Goal: Task Accomplishment & Management: Use online tool/utility

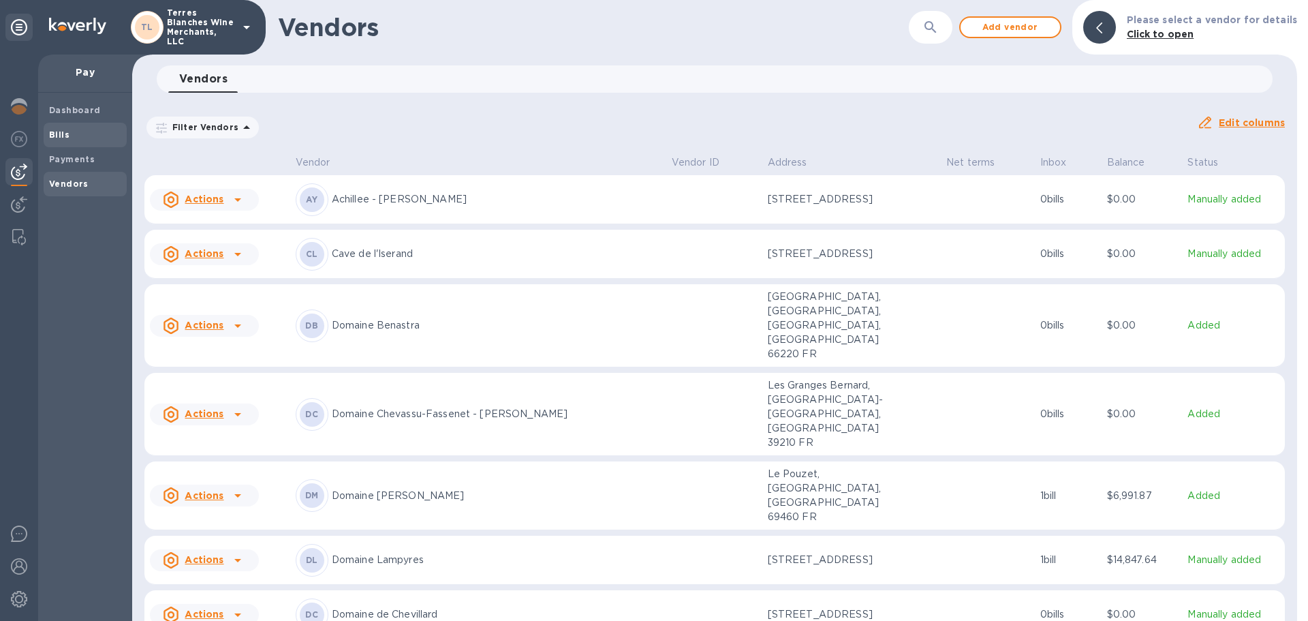
click at [59, 135] on b "Bills" at bounding box center [59, 134] width 20 height 10
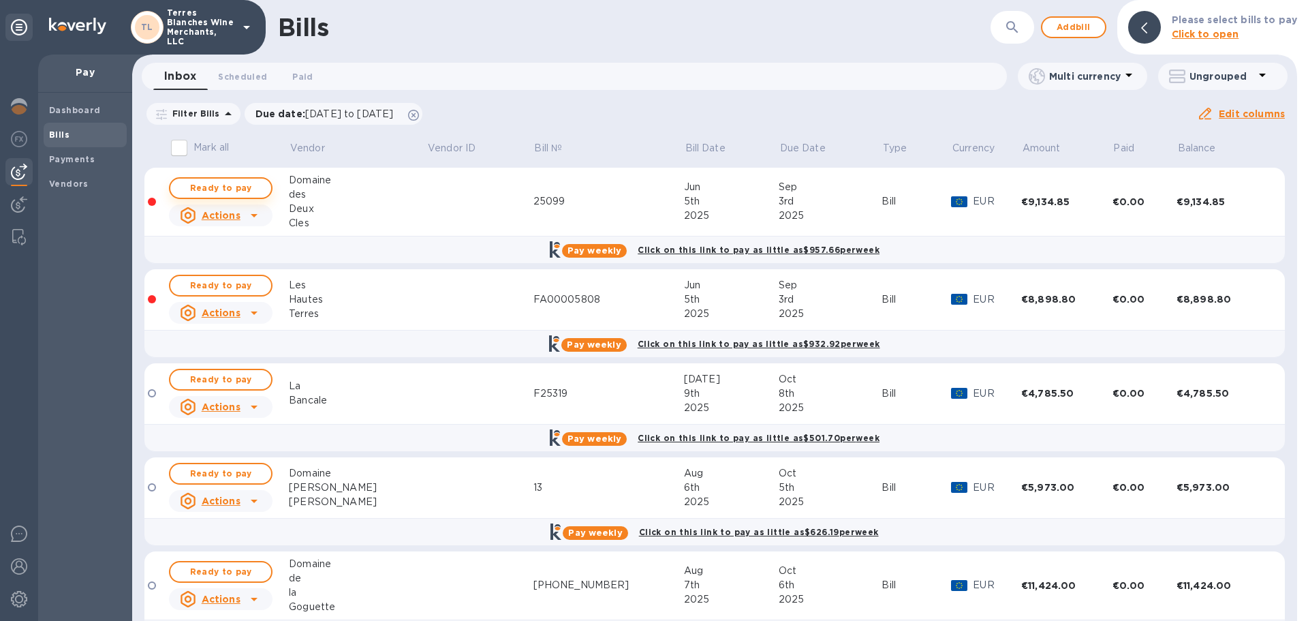
click at [228, 187] on span "Ready to pay" at bounding box center [220, 188] width 79 height 16
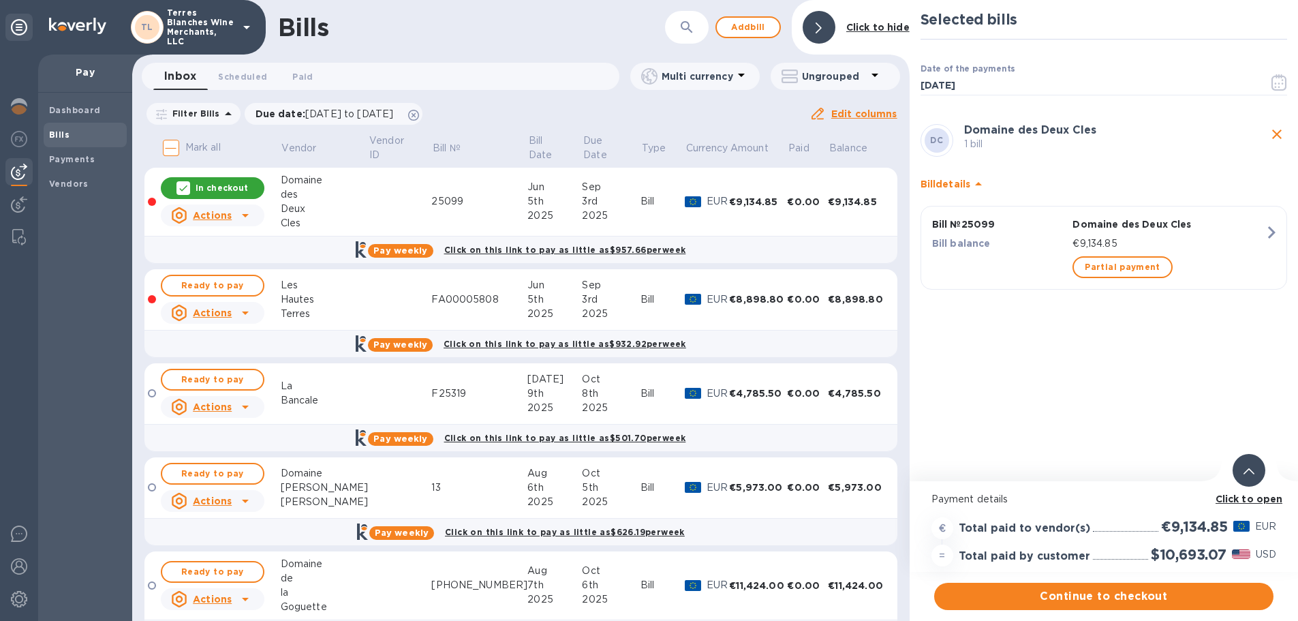
click at [1242, 493] on b "Click to open" at bounding box center [1249, 498] width 67 height 11
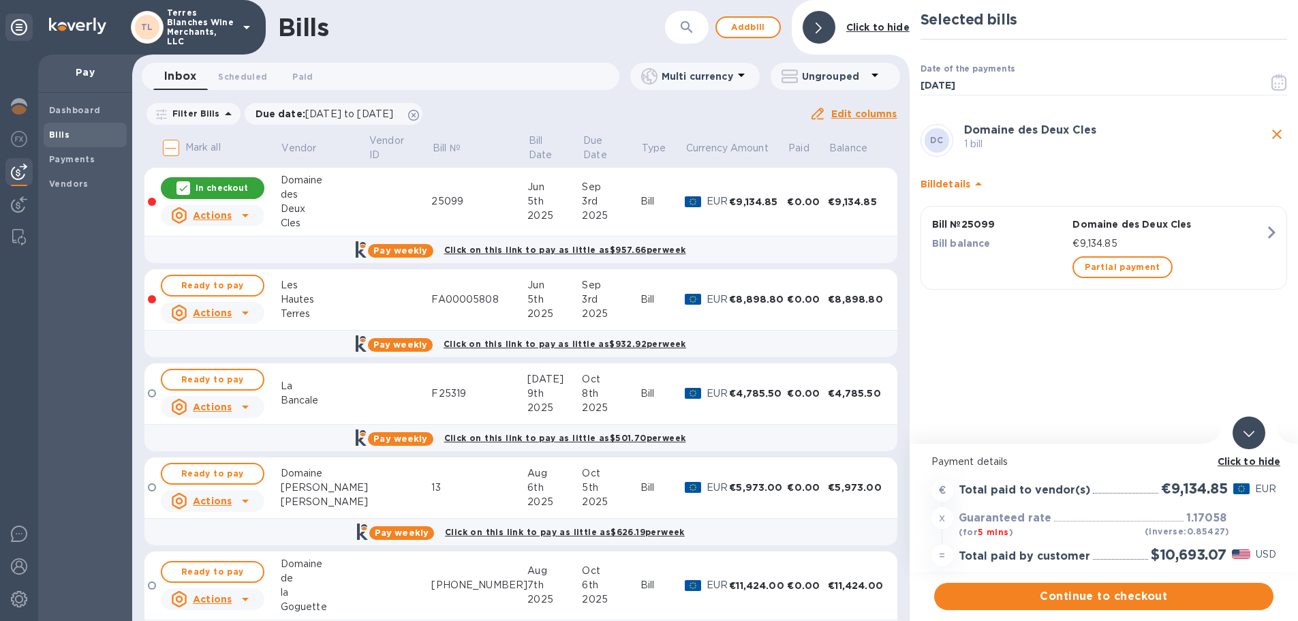
click at [1274, 460] on b "Click to hide" at bounding box center [1249, 461] width 63 height 11
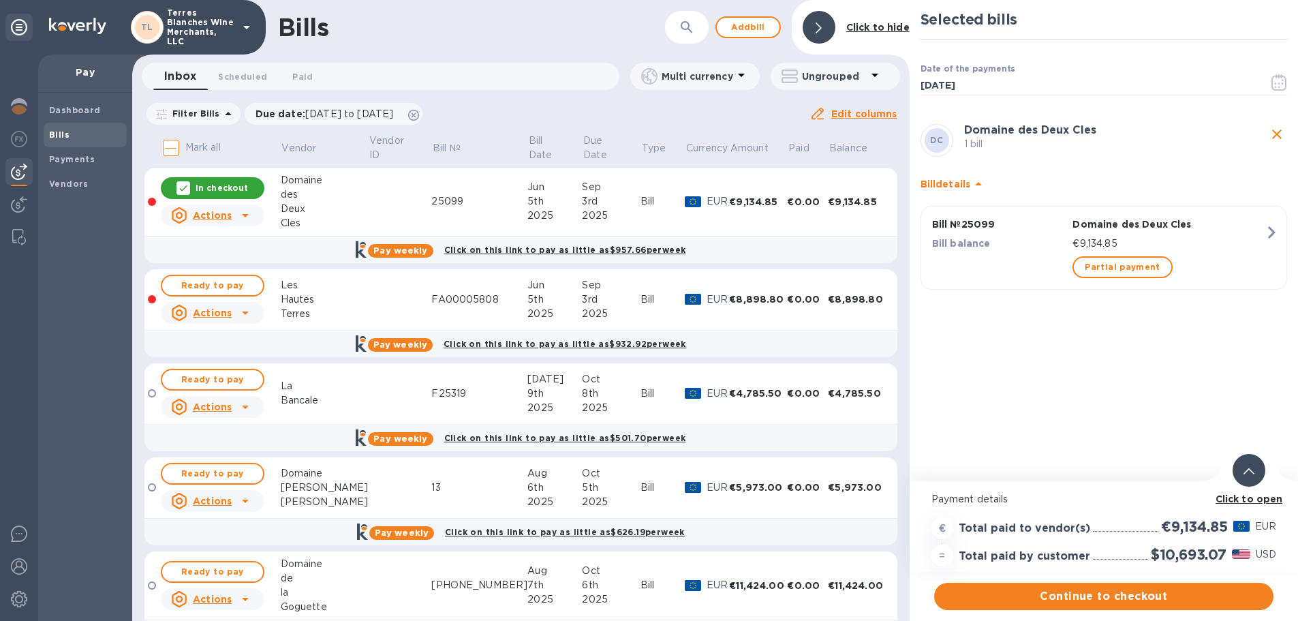
click at [1255, 476] on div at bounding box center [1249, 470] width 33 height 33
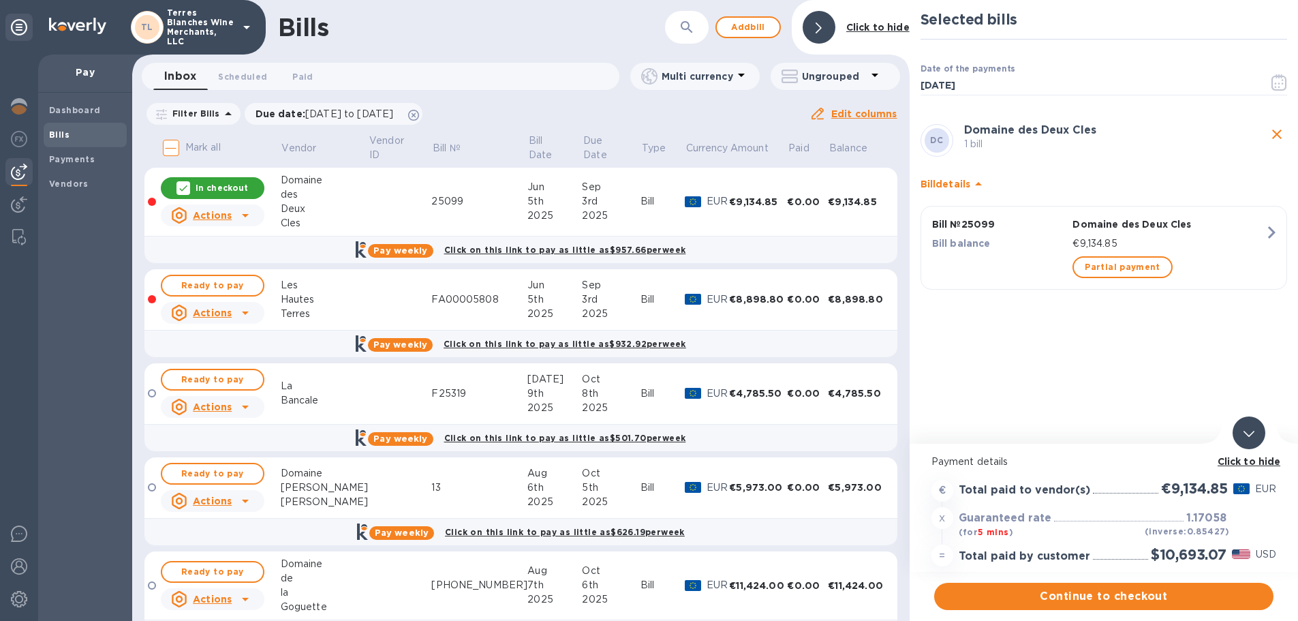
click at [1277, 131] on icon "close" at bounding box center [1277, 134] width 16 height 16
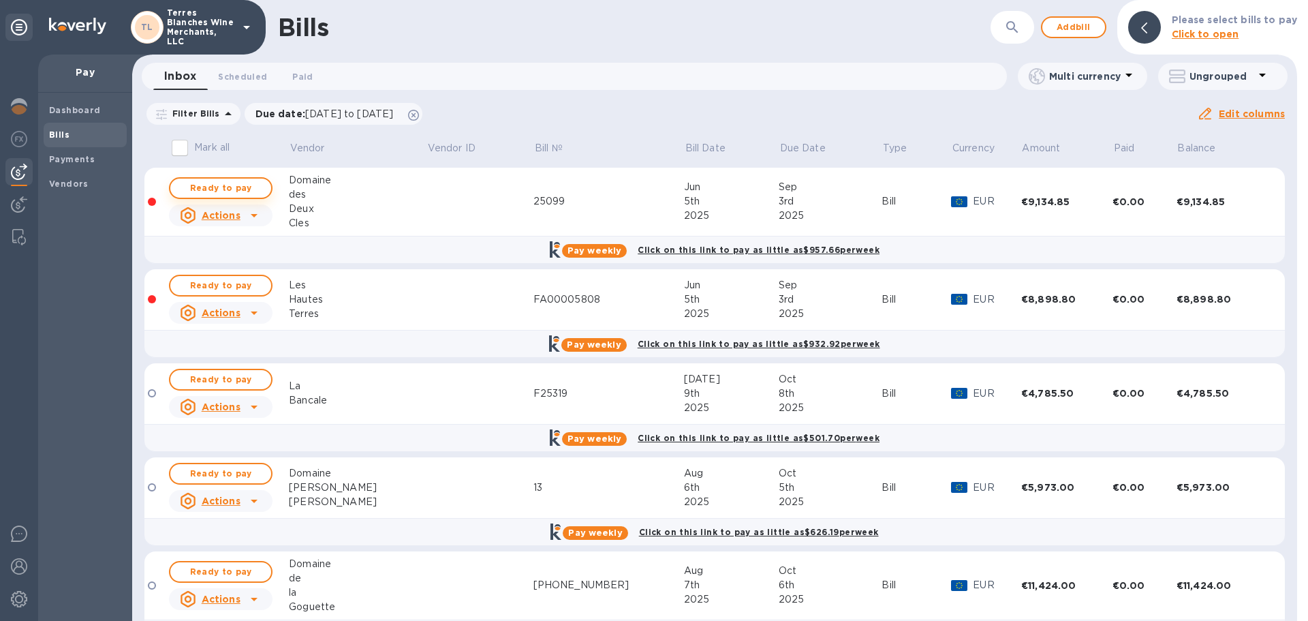
click at [230, 189] on span "Ready to pay" at bounding box center [220, 188] width 79 height 16
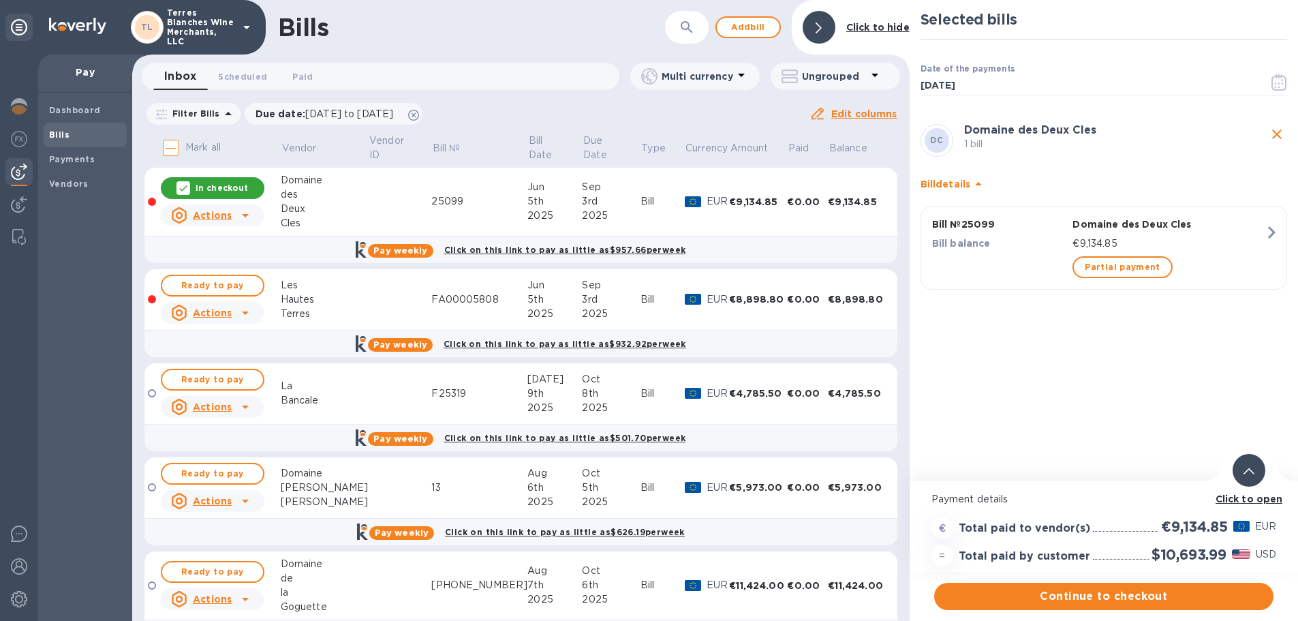
click at [1249, 470] on icon at bounding box center [1249, 471] width 11 height 6
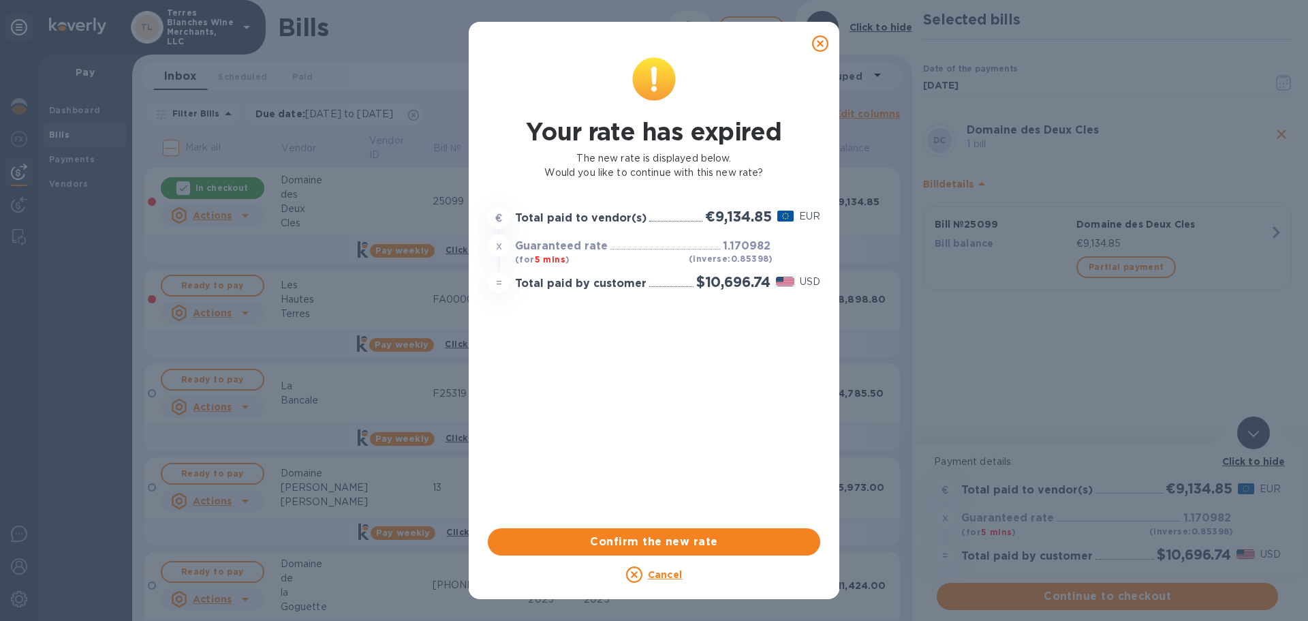
click at [815, 44] on icon at bounding box center [820, 43] width 16 height 16
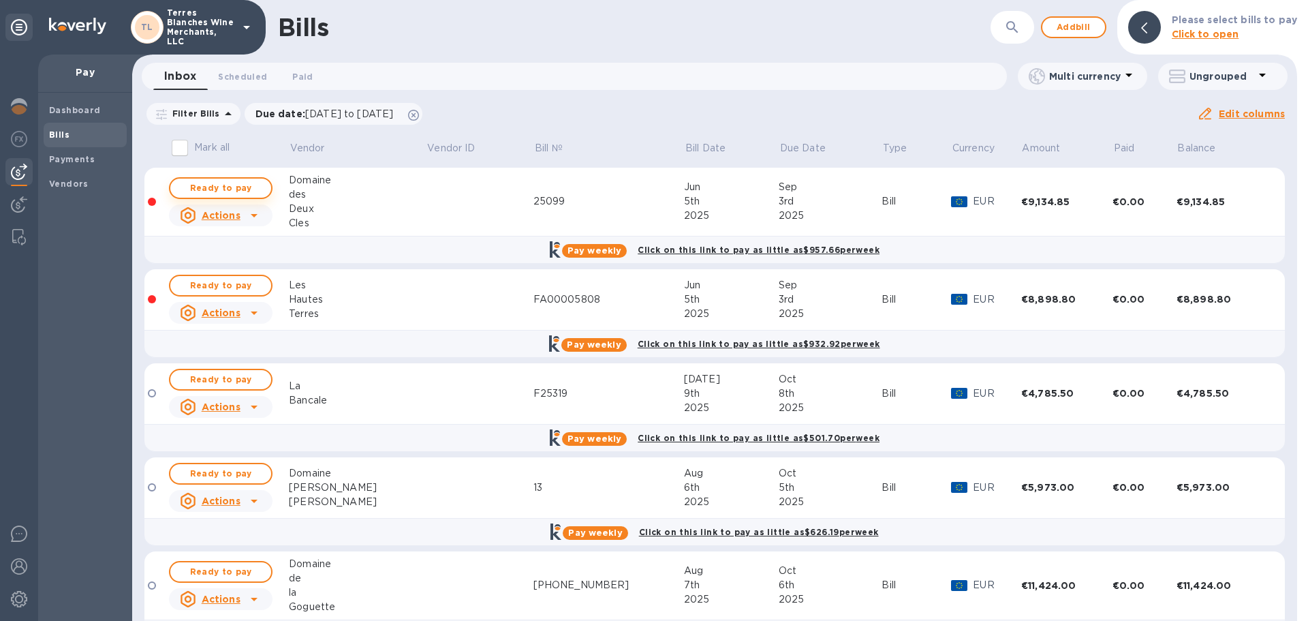
click at [236, 181] on span "Ready to pay" at bounding box center [220, 188] width 79 height 16
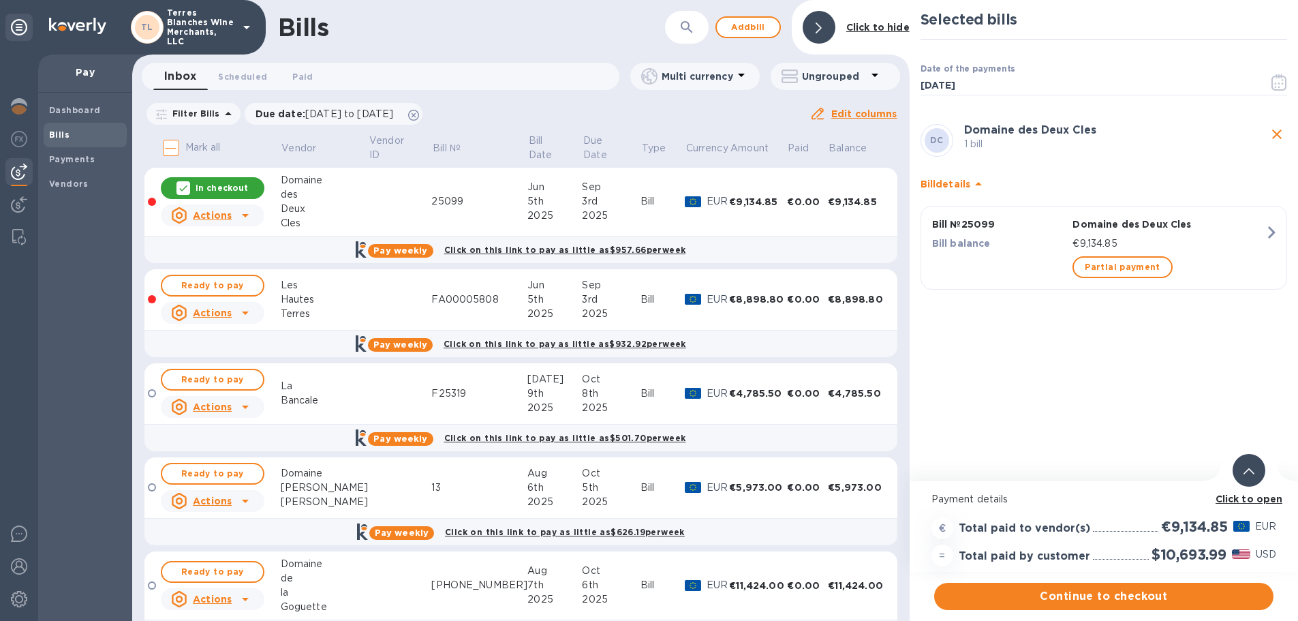
click at [1246, 488] on div at bounding box center [1249, 470] width 38 height 38
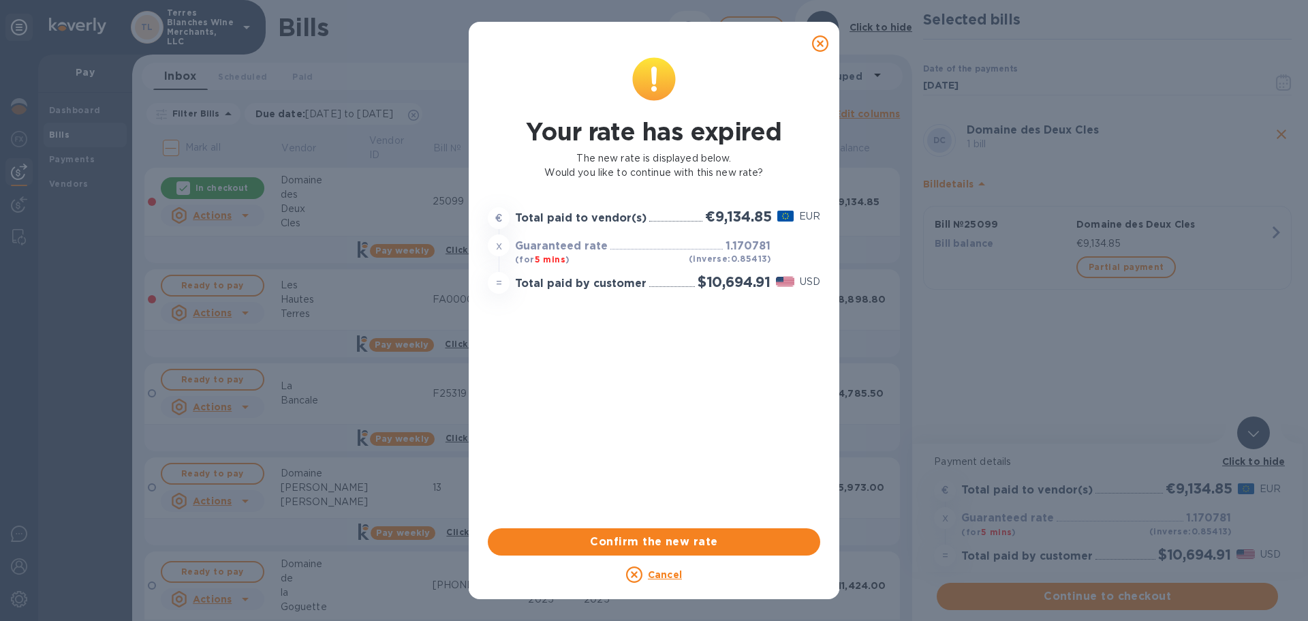
click at [826, 44] on icon at bounding box center [820, 43] width 16 height 16
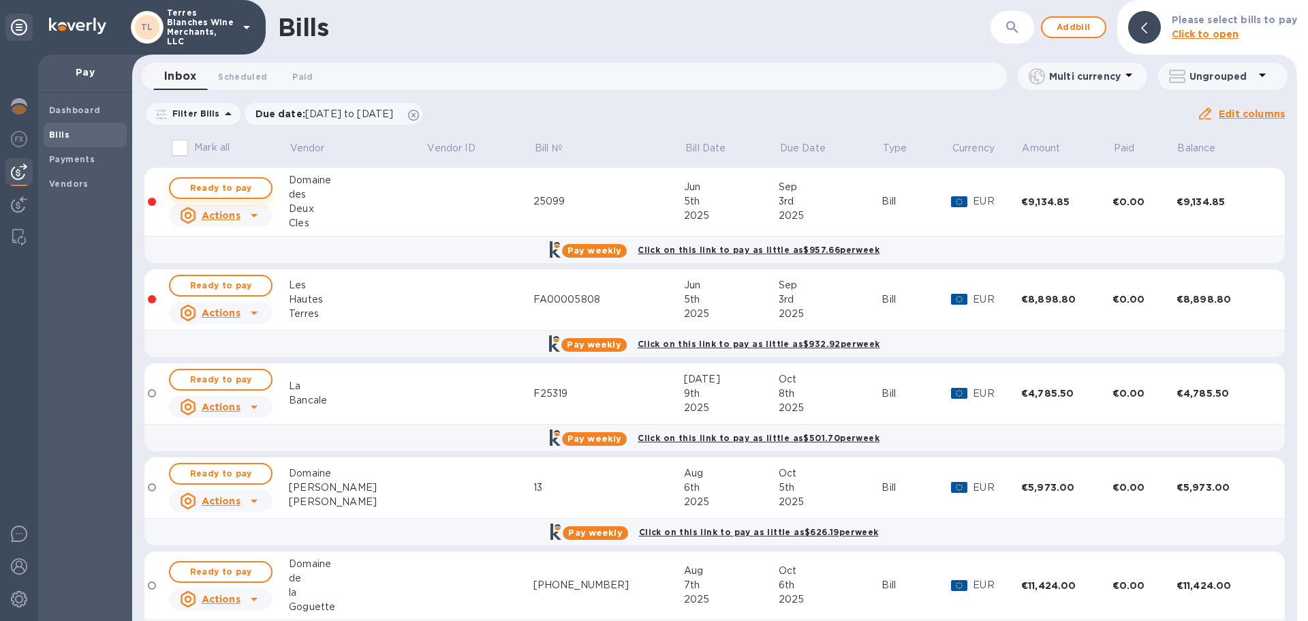
click at [234, 198] on button "Ready to pay" at bounding box center [221, 188] width 104 height 22
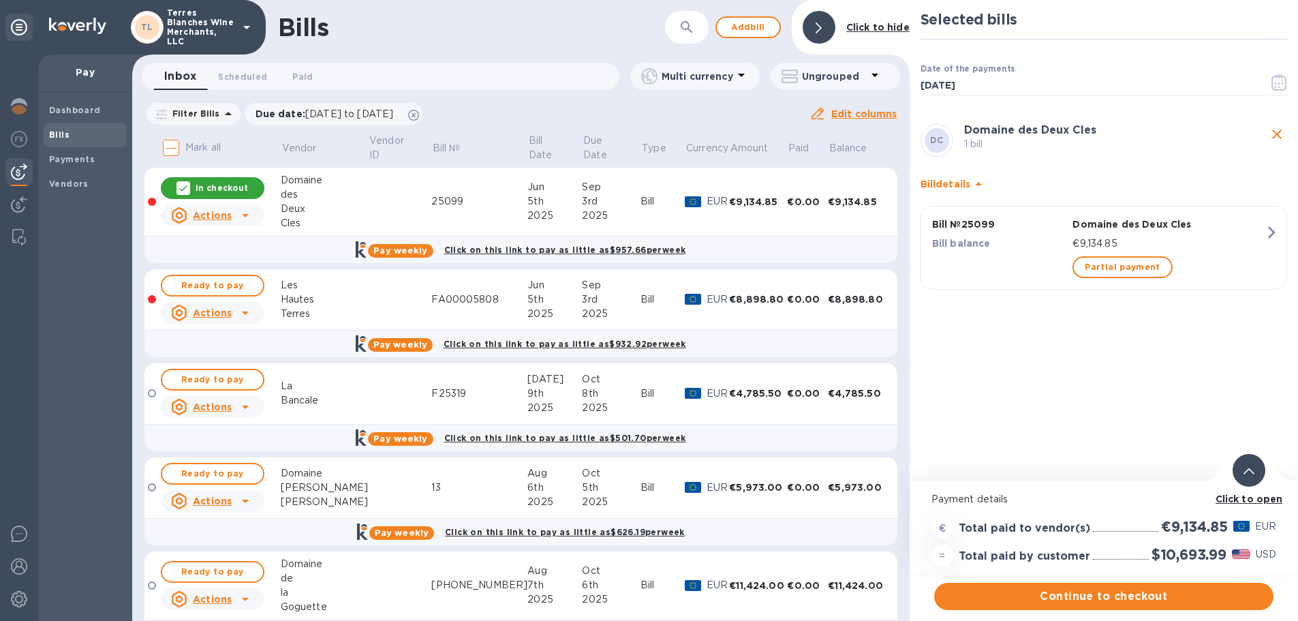
click at [1244, 470] on icon at bounding box center [1249, 471] width 11 height 6
